Goal: Find specific page/section: Find specific page/section

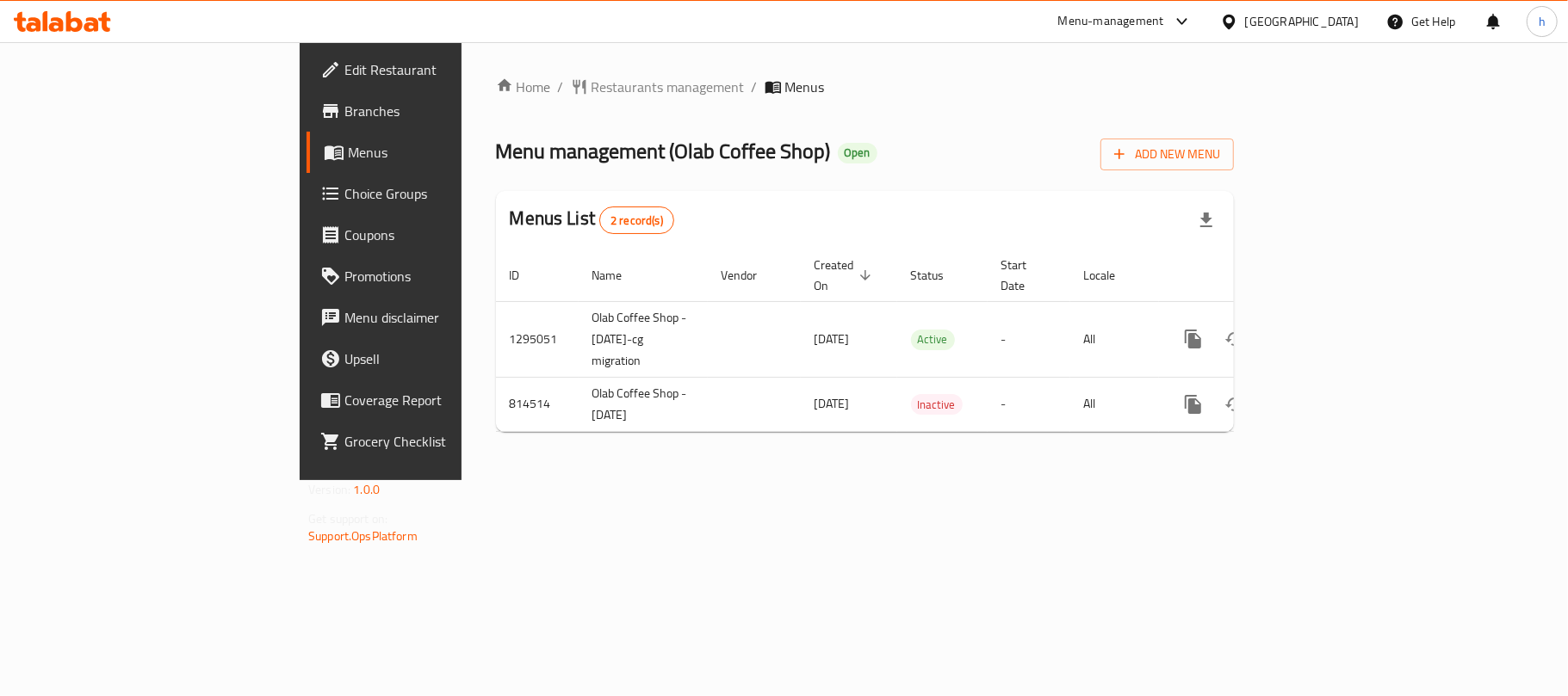
click at [496, 101] on div "Home / Restaurants management / Menus Menu management ( Olab Coffee Shop ) Open…" at bounding box center [864, 260] width 738 height 369
click at [592, 77] on span "Restaurants management" at bounding box center [668, 86] width 153 height 21
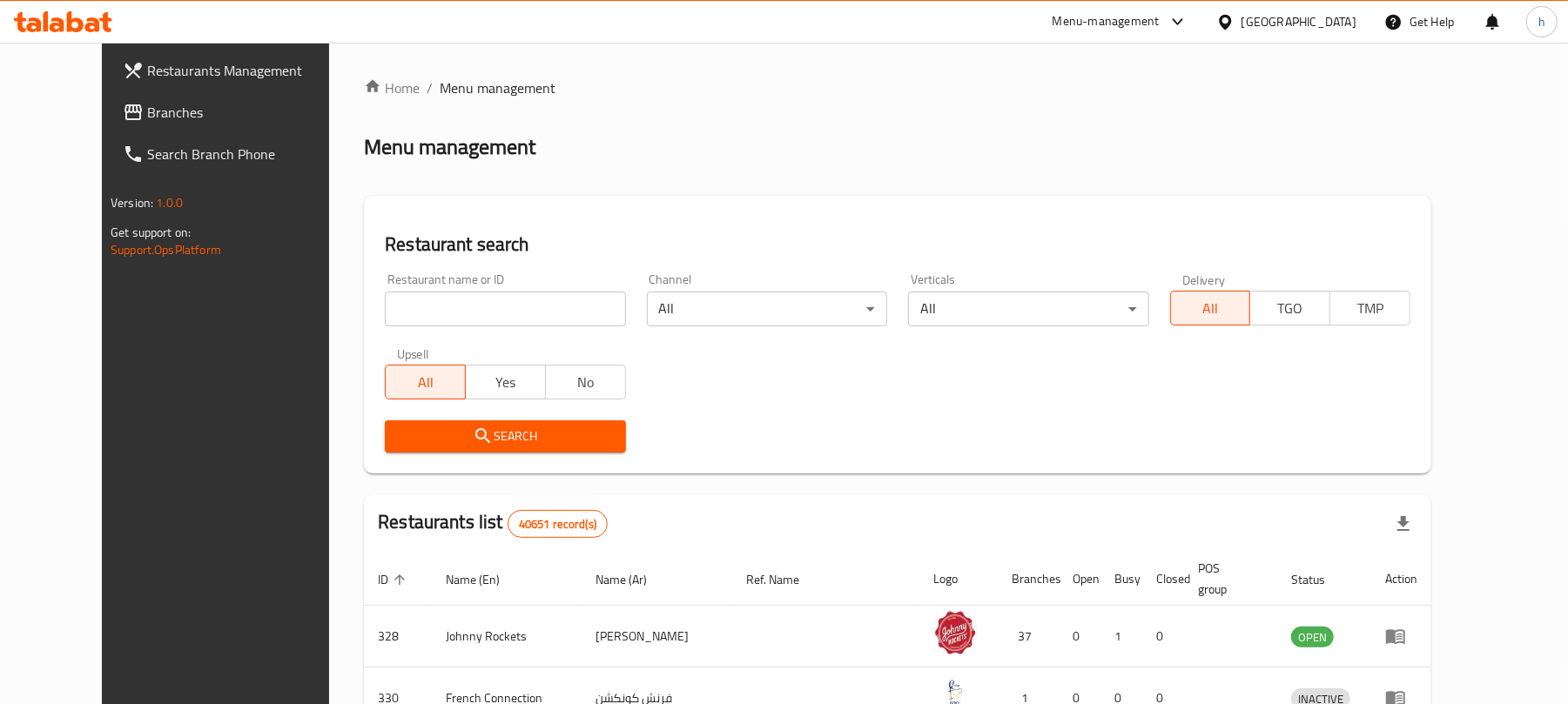
click at [147, 106] on span "Branches" at bounding box center [248, 112] width 203 height 21
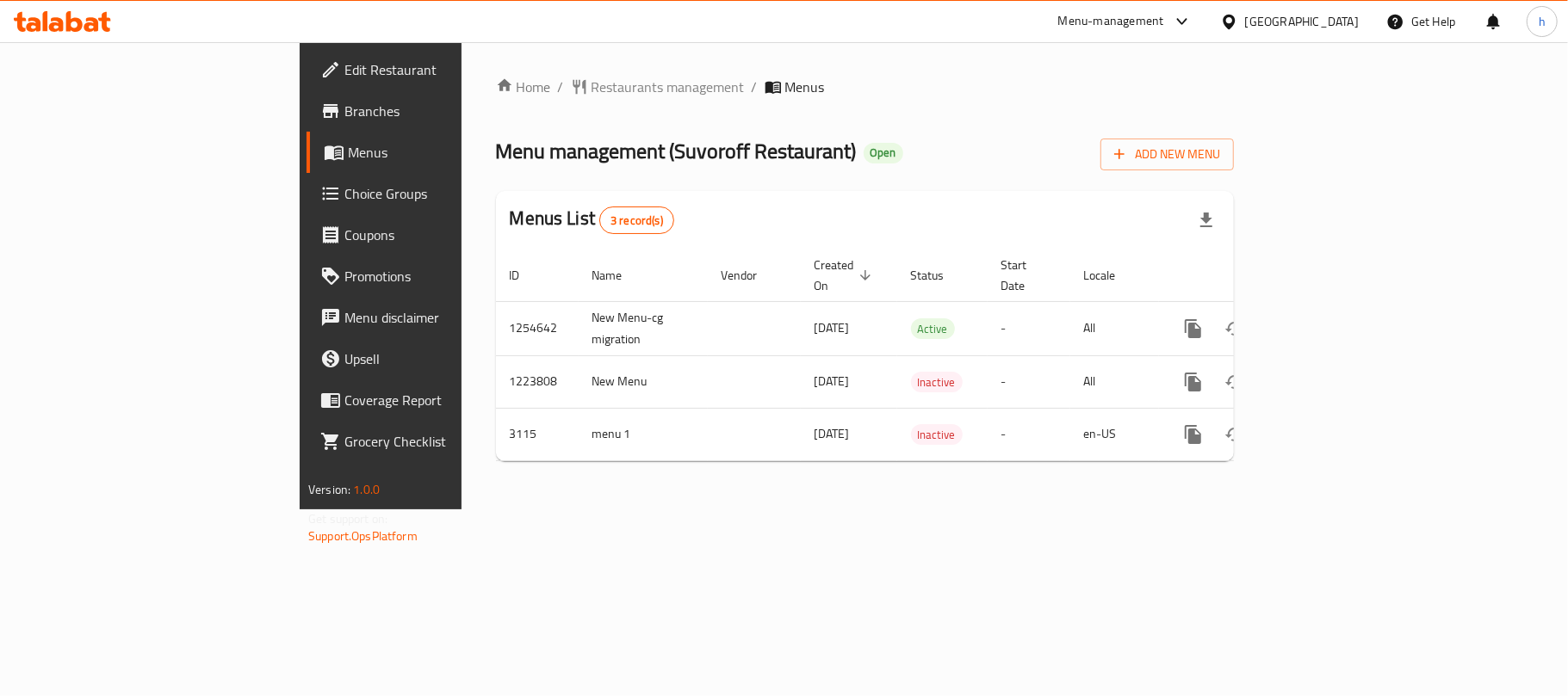
click at [830, 142] on div "Menu management ( Suvoroff Restaurant ) Open Add New Menu" at bounding box center [864, 151] width 738 height 39
